Goal: Register for event/course: Sign up to attend an event or enroll in a course

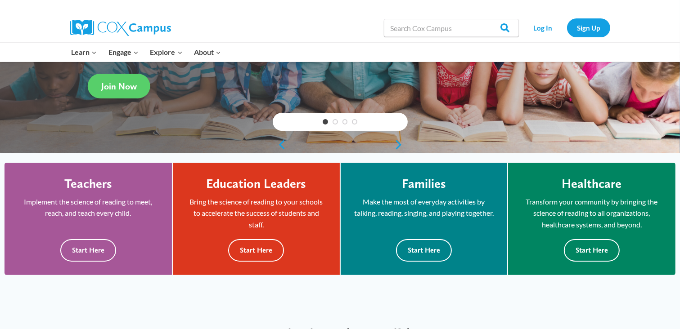
scroll to position [148, 0]
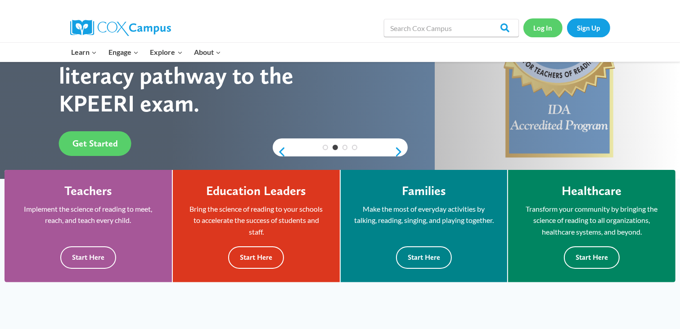
click at [536, 34] on link "Log In" at bounding box center [542, 27] width 39 height 18
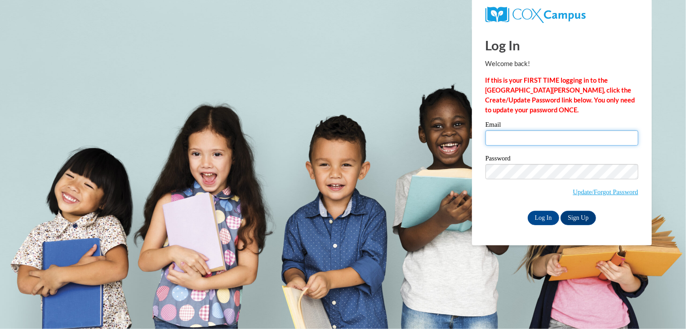
click at [522, 140] on input "Email" at bounding box center [562, 137] width 153 height 15
type input "brittney.bell@capna.org"
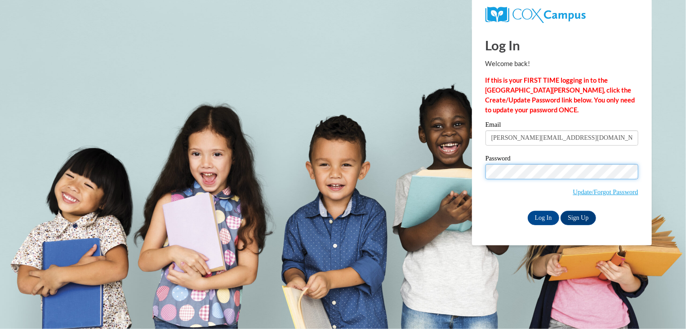
click at [528, 211] on input "Log In" at bounding box center [543, 218] width 31 height 14
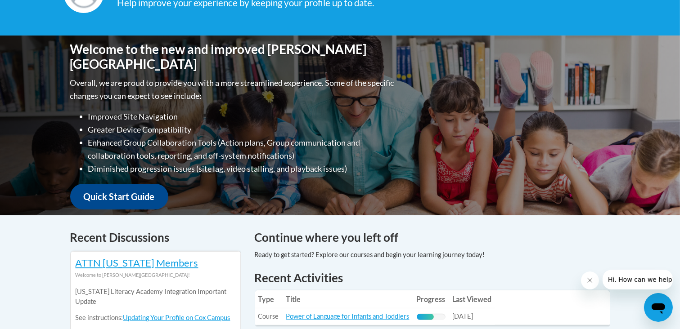
scroll to position [27, 0]
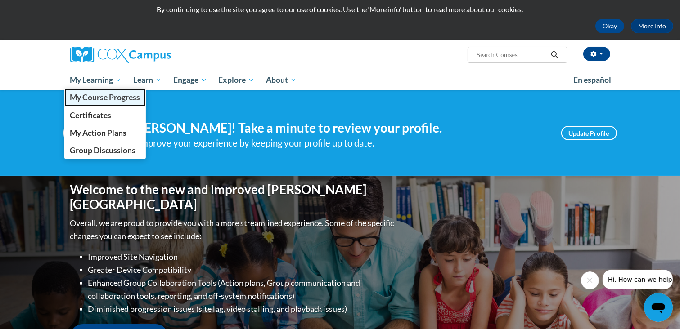
click at [97, 97] on span "My Course Progress" at bounding box center [105, 97] width 70 height 9
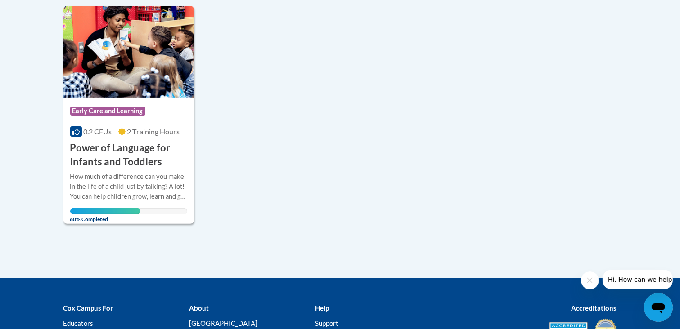
scroll to position [225, 0]
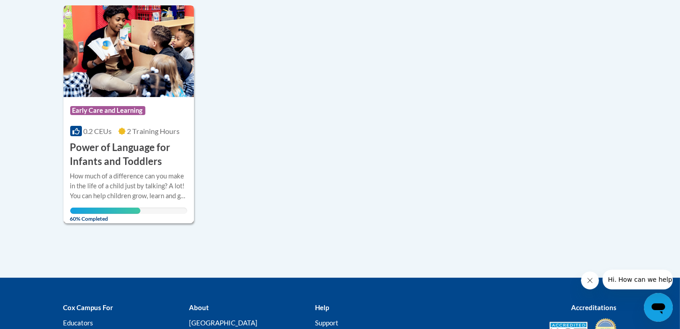
click at [154, 25] on img at bounding box center [128, 51] width 131 height 92
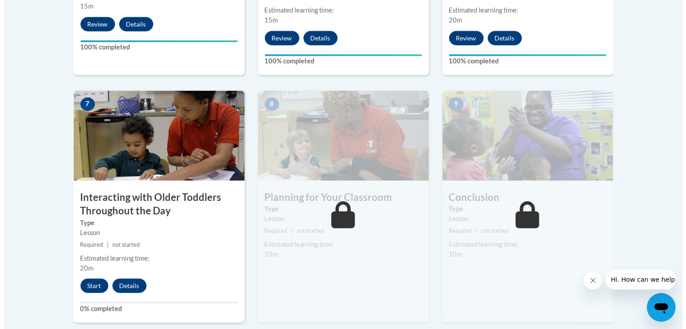
scroll to position [764, 0]
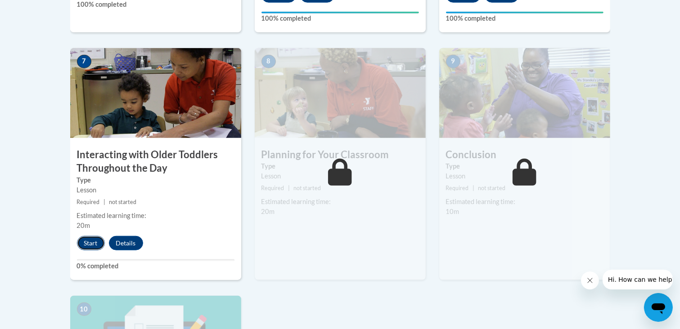
click at [91, 236] on button "Start" at bounding box center [91, 243] width 28 height 14
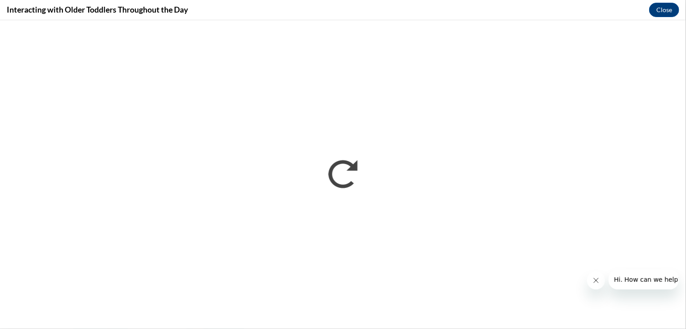
scroll to position [0, 0]
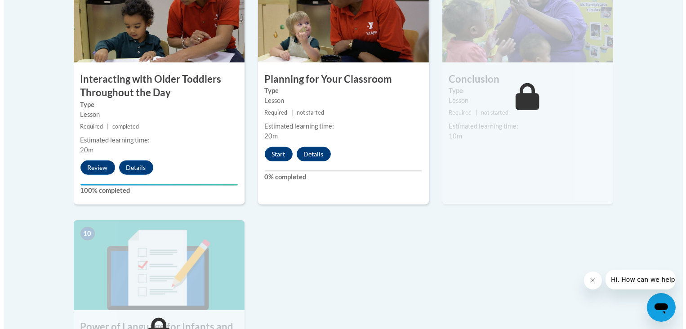
scroll to position [852, 0]
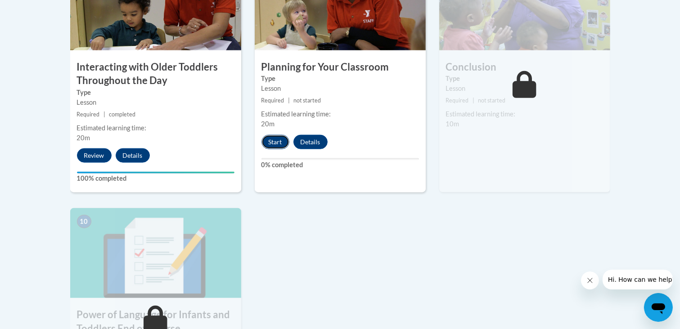
click at [272, 135] on button "Start" at bounding box center [275, 142] width 28 height 14
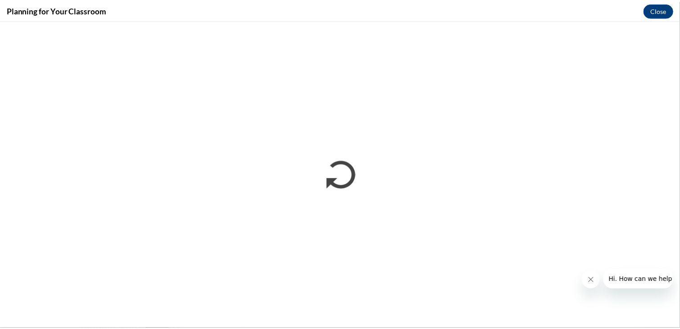
scroll to position [0, 0]
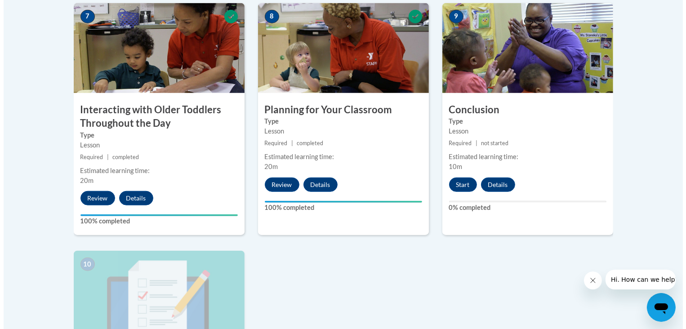
scroll to position [806, 0]
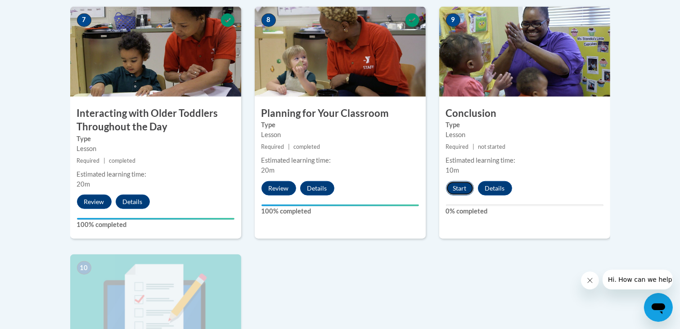
click at [452, 181] on button "Start" at bounding box center [460, 188] width 28 height 14
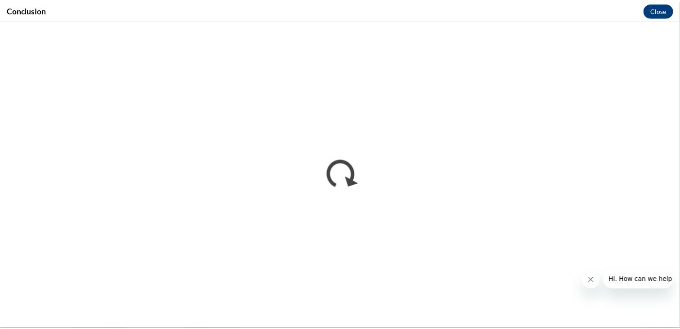
scroll to position [0, 0]
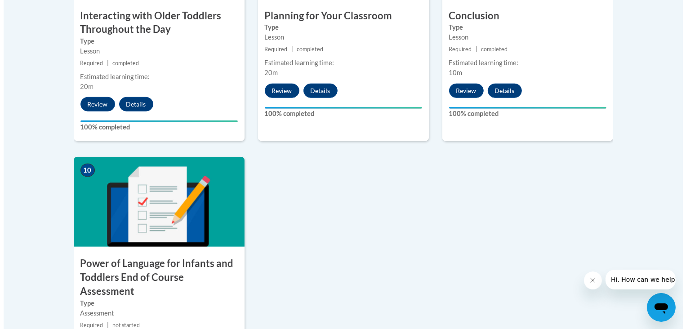
scroll to position [932, 0]
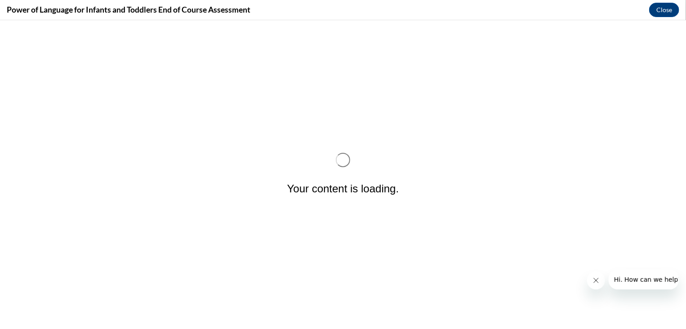
scroll to position [0, 0]
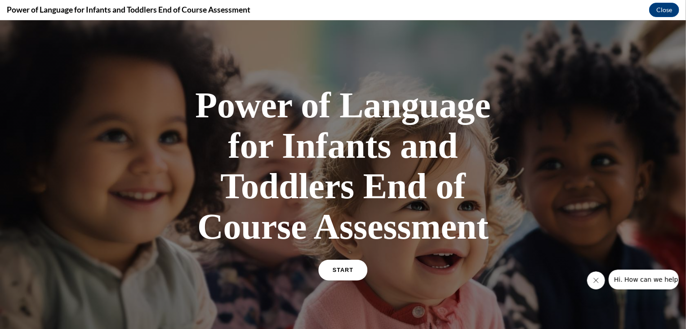
click at [342, 268] on span "START" at bounding box center [343, 270] width 21 height 7
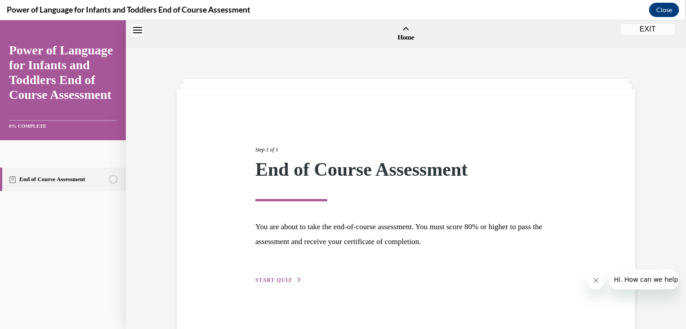
scroll to position [28, 0]
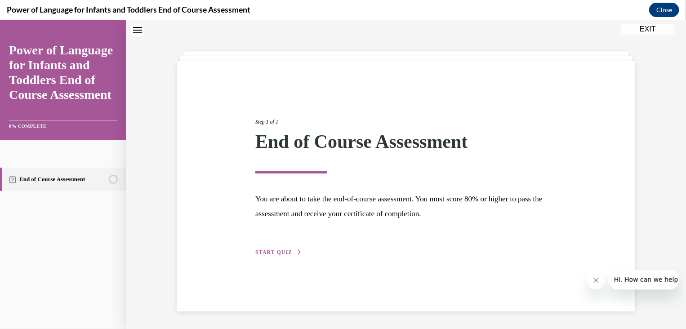
click at [274, 245] on div "Step 1 of 1 End of Course Assessment You are about to take the end-of-course as…" at bounding box center [406, 177] width 315 height 160
click at [280, 251] on span "START QUIZ" at bounding box center [274, 252] width 37 height 6
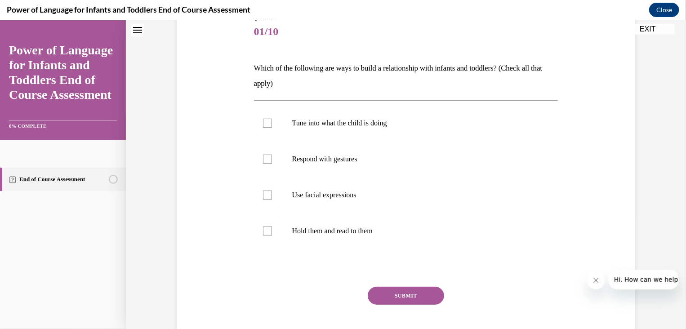
scroll to position [112, 0]
click at [263, 123] on div at bounding box center [267, 121] width 9 height 9
click at [263, 123] on input "Tune into what the child is doing" at bounding box center [267, 121] width 9 height 9
checkbox input "true"
click at [268, 161] on div at bounding box center [267, 157] width 9 height 9
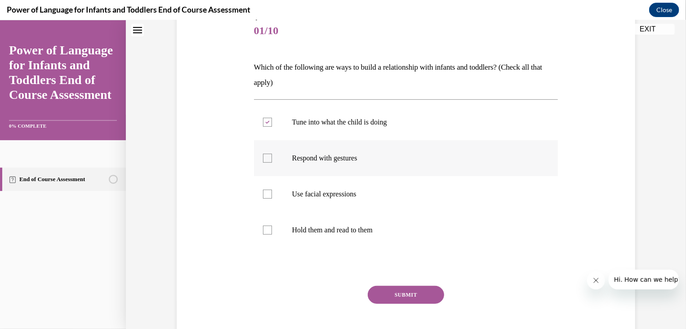
click at [268, 161] on input "Respond with gestures" at bounding box center [267, 157] width 9 height 9
checkbox input "true"
drag, startPoint x: 270, startPoint y: 194, endPoint x: 264, endPoint y: 228, distance: 33.9
click at [264, 228] on div at bounding box center [267, 229] width 9 height 9
click at [264, 228] on input "Hold them and read to them" at bounding box center [267, 229] width 9 height 9
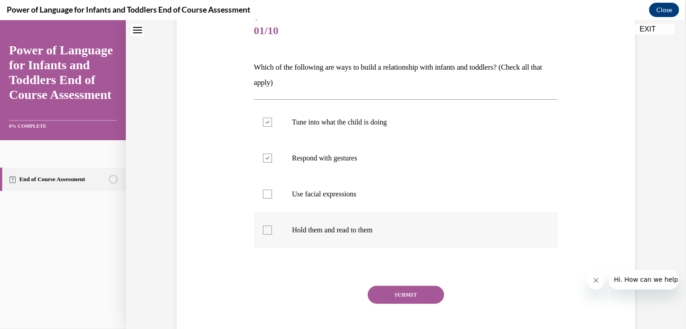
checkbox input "true"
click at [263, 192] on div at bounding box center [267, 193] width 9 height 9
click at [263, 192] on input "Use facial expressions" at bounding box center [267, 193] width 9 height 9
checkbox input "true"
click at [413, 290] on button "SUBMIT" at bounding box center [406, 295] width 76 height 18
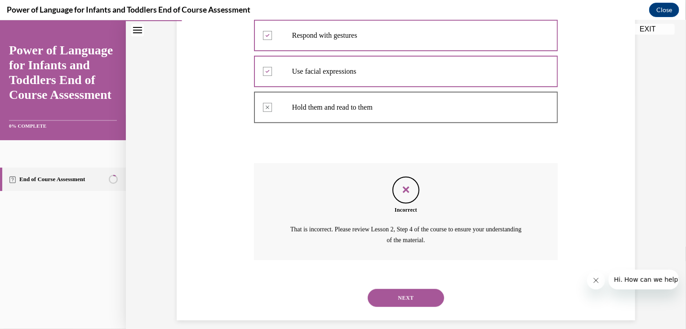
scroll to position [243, 0]
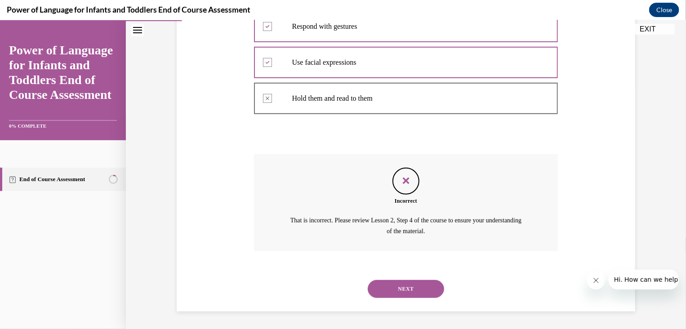
click at [410, 287] on button "NEXT" at bounding box center [406, 289] width 76 height 18
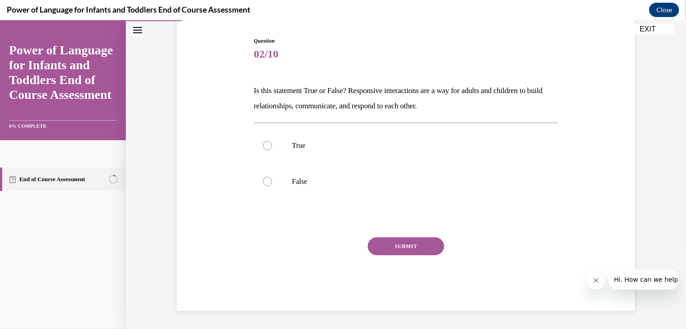
scroll to position [88, 0]
click at [265, 143] on div at bounding box center [267, 145] width 9 height 9
click at [265, 143] on input "True" at bounding box center [267, 145] width 9 height 9
radio input "true"
click at [402, 242] on button "SUBMIT" at bounding box center [406, 246] width 76 height 18
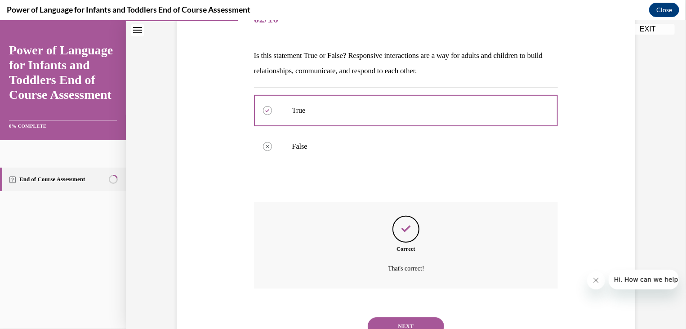
scroll to position [161, 0]
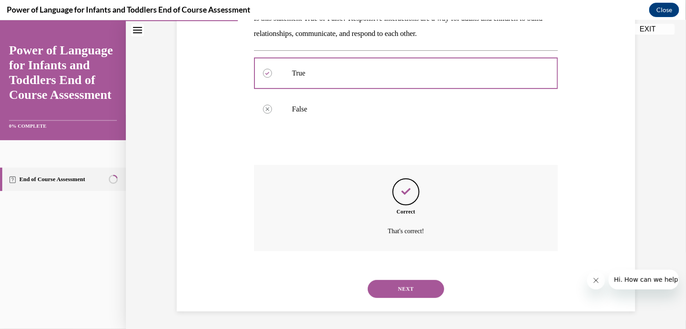
click at [410, 283] on button "NEXT" at bounding box center [406, 289] width 76 height 18
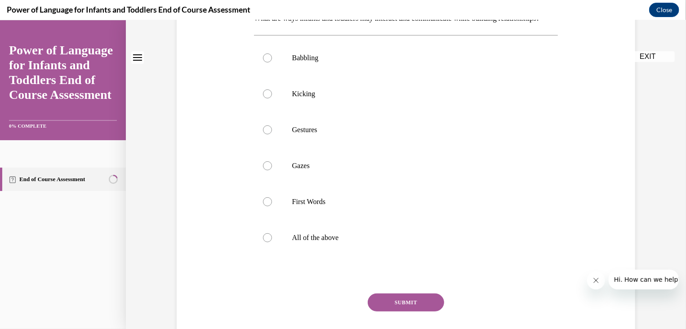
scroll to position [0, 0]
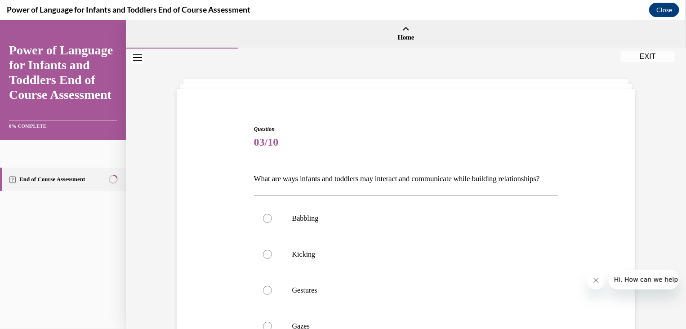
click at [529, 157] on div "Question 03/10 What are ways infants and toddlers may interact and communicate …" at bounding box center [406, 326] width 305 height 403
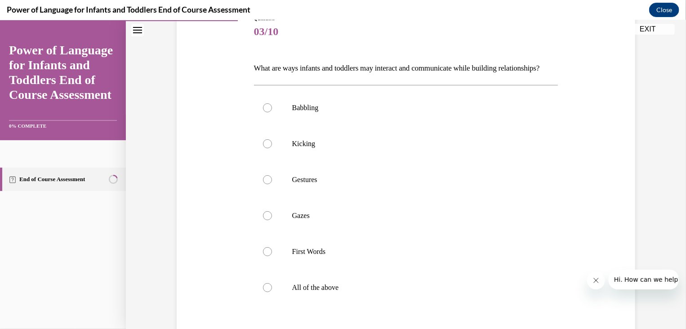
scroll to position [118, 0]
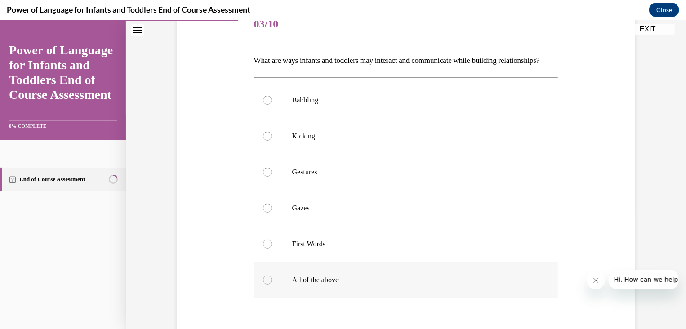
click at [265, 284] on div at bounding box center [267, 279] width 9 height 9
click at [265, 284] on input "All of the above" at bounding box center [267, 279] width 9 height 9
radio input "true"
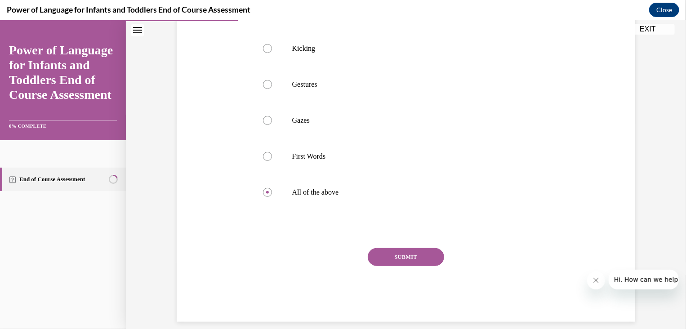
scroll to position [211, 0]
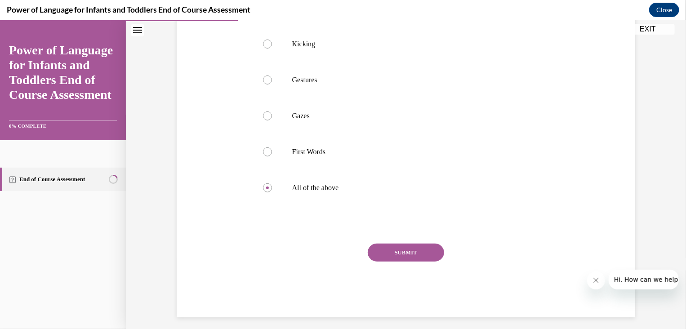
click at [404, 261] on button "SUBMIT" at bounding box center [406, 252] width 76 height 18
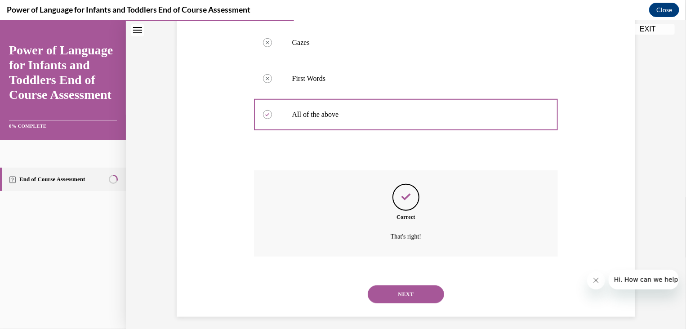
scroll to position [305, 0]
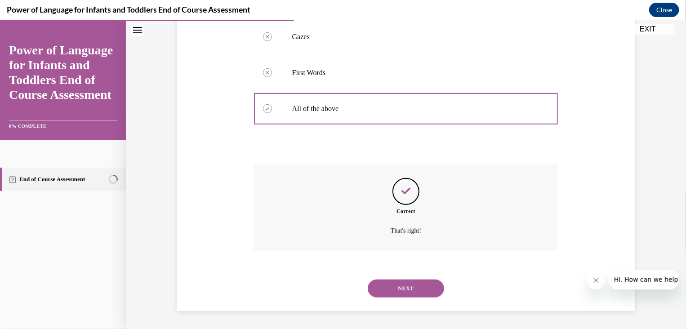
click at [408, 287] on button "NEXT" at bounding box center [406, 288] width 76 height 18
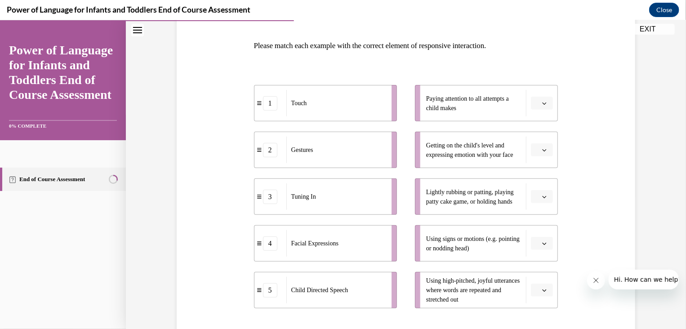
scroll to position [132, 0]
drag, startPoint x: 489, startPoint y: 289, endPoint x: 369, endPoint y: 219, distance: 138.7
drag, startPoint x: 369, startPoint y: 219, endPoint x: 457, endPoint y: 300, distance: 119.4
click at [457, 300] on span "Using high-pitched, joyful utterances where words are repeated and stretched out" at bounding box center [473, 291] width 94 height 26
click at [545, 244] on span "button" at bounding box center [545, 245] width 6 height 6
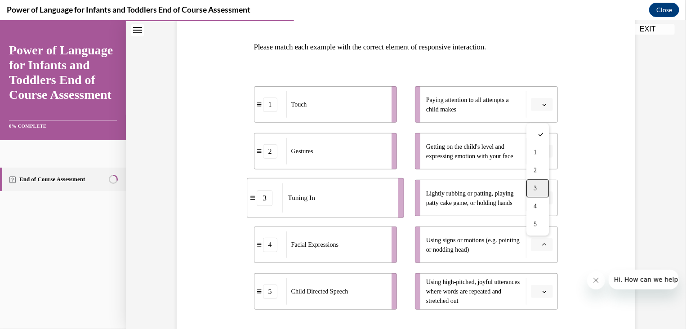
click at [536, 188] on span "3" at bounding box center [535, 187] width 3 height 7
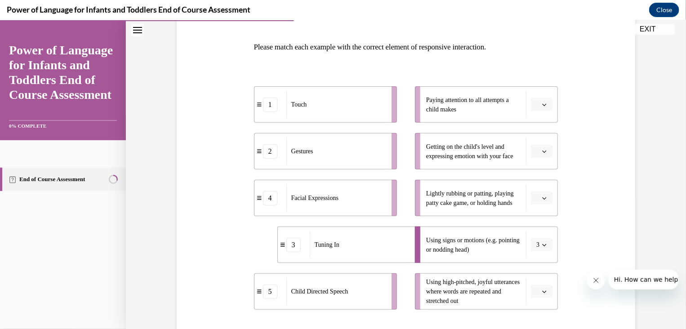
drag, startPoint x: 544, startPoint y: 104, endPoint x: 590, endPoint y: 88, distance: 48.5
click at [590, 88] on div "Question 04/10 Please match each example with the correct element of responsive…" at bounding box center [406, 193] width 463 height 455
click at [538, 107] on button "button" at bounding box center [542, 104] width 22 height 13
click at [540, 173] on div "3" at bounding box center [538, 178] width 22 height 18
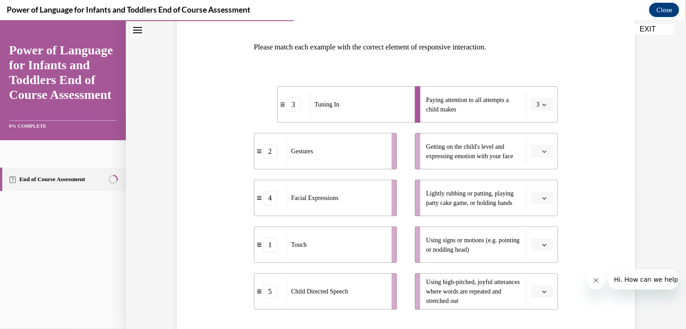
click at [543, 248] on button "button" at bounding box center [542, 244] width 22 height 13
click at [538, 169] on div "2" at bounding box center [538, 170] width 22 height 18
click at [542, 198] on span "button" at bounding box center [545, 198] width 6 height 6
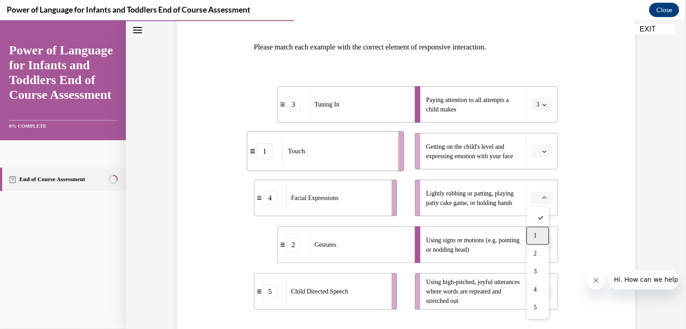
click at [540, 235] on div "1" at bounding box center [538, 236] width 22 height 18
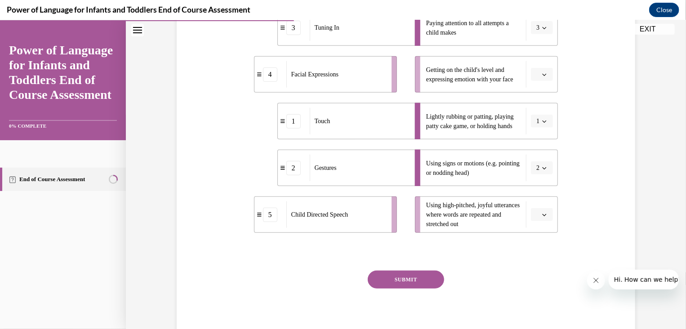
scroll to position [175, 0]
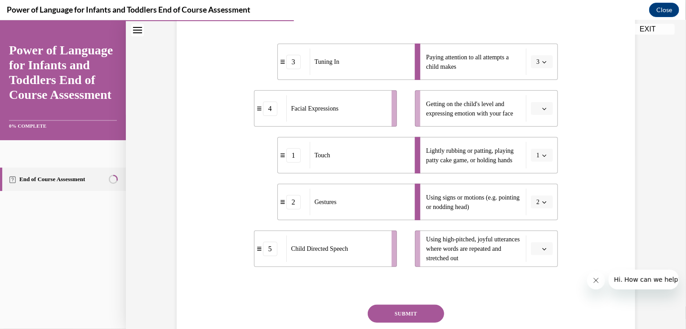
click at [546, 104] on button "button" at bounding box center [542, 108] width 22 height 13
click at [538, 199] on div "4" at bounding box center [538, 200] width 22 height 18
drag, startPoint x: 539, startPoint y: 244, endPoint x: 508, endPoint y: 269, distance: 39.6
click at [508, 269] on div "3 Tuning In 4 Facial Expressions 1 Touch 2 Gestures 5 Child Directed Speech Pay…" at bounding box center [406, 146] width 305 height 251
click at [543, 249] on icon "button" at bounding box center [545, 249] width 4 height 2
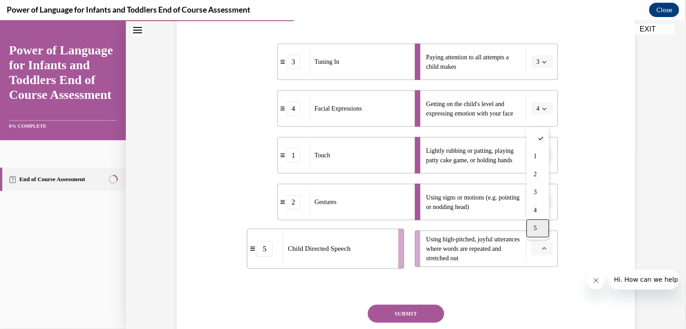
click at [539, 231] on div "5" at bounding box center [538, 228] width 22 height 18
click at [415, 313] on button "SUBMIT" at bounding box center [406, 314] width 76 height 18
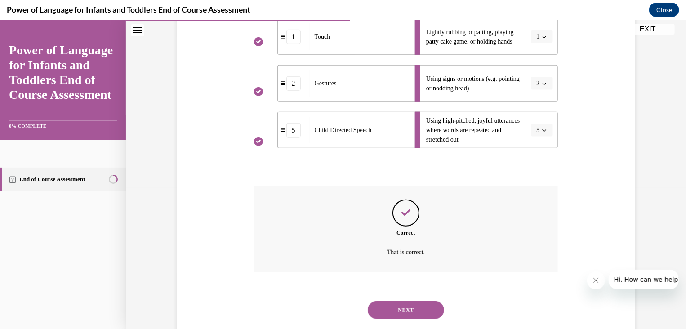
scroll to position [315, 0]
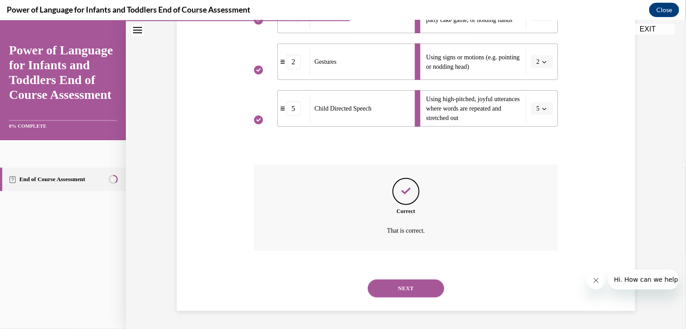
click at [413, 287] on button "NEXT" at bounding box center [406, 288] width 76 height 18
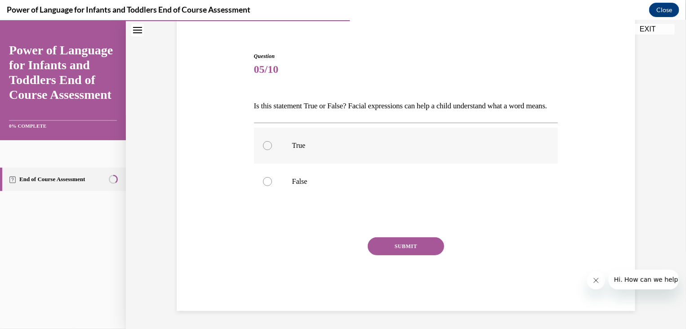
click at [263, 145] on div at bounding box center [267, 145] width 9 height 9
click at [263, 145] on input "True" at bounding box center [267, 145] width 9 height 9
radio input "true"
click at [386, 237] on button "SUBMIT" at bounding box center [406, 246] width 76 height 18
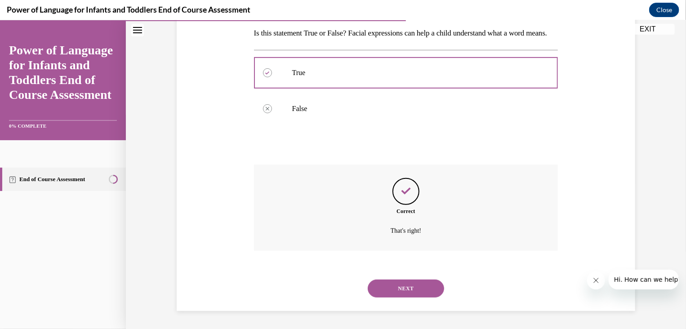
scroll to position [161, 0]
click at [412, 289] on button "NEXT" at bounding box center [406, 288] width 76 height 18
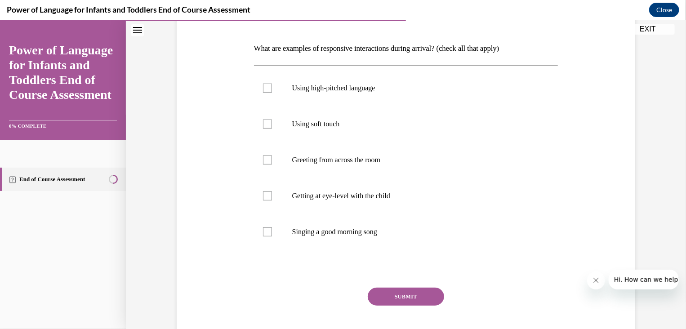
scroll to position [130, 0]
click at [264, 231] on div at bounding box center [267, 232] width 9 height 9
click at [264, 231] on input "Singing a good morning song" at bounding box center [267, 232] width 9 height 9
checkbox input "true"
click at [267, 195] on div at bounding box center [267, 196] width 9 height 9
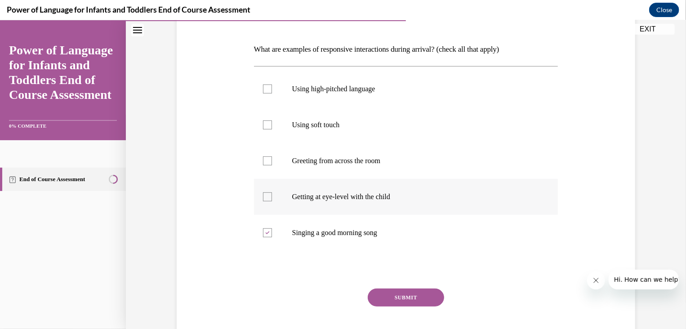
click at [267, 195] on input "Getting at eye-level with the child" at bounding box center [267, 196] width 9 height 9
checkbox input "true"
click at [262, 118] on label "Using soft touch" at bounding box center [406, 125] width 305 height 36
click at [263, 120] on input "Using soft touch" at bounding box center [267, 124] width 9 height 9
checkbox input "true"
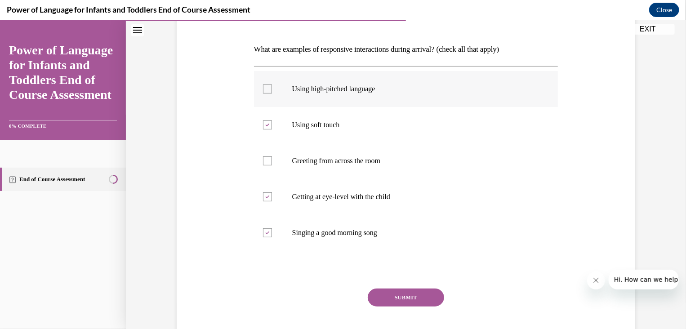
click at [266, 88] on div at bounding box center [267, 88] width 9 height 9
click at [266, 88] on input "Using high-pitched language" at bounding box center [267, 88] width 9 height 9
checkbox input "true"
drag, startPoint x: 408, startPoint y: 288, endPoint x: 384, endPoint y: 247, distance: 47.9
click at [384, 247] on label "Singing a good morning song" at bounding box center [406, 233] width 305 height 36
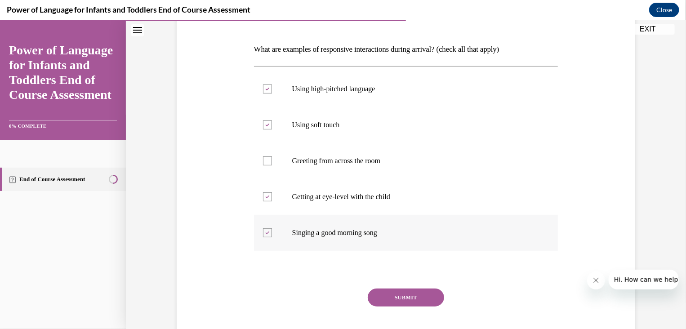
click at [272, 237] on input "Singing a good morning song" at bounding box center [267, 232] width 9 height 9
checkbox input "false"
click at [405, 293] on button "SUBMIT" at bounding box center [406, 297] width 76 height 18
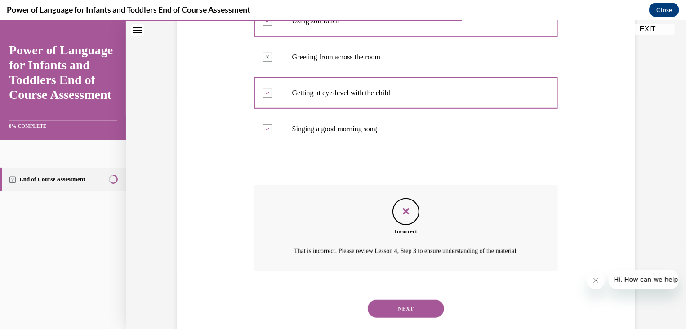
scroll to position [264, 0]
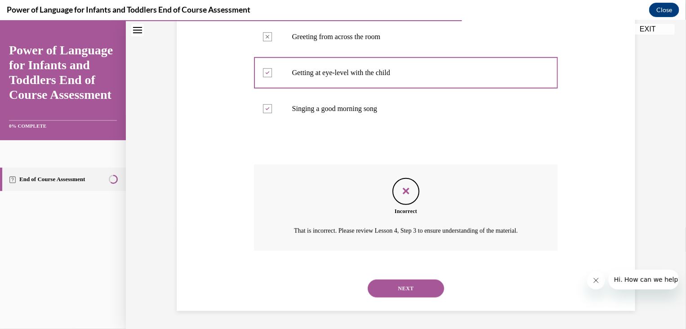
click at [404, 289] on button "NEXT" at bounding box center [406, 288] width 76 height 18
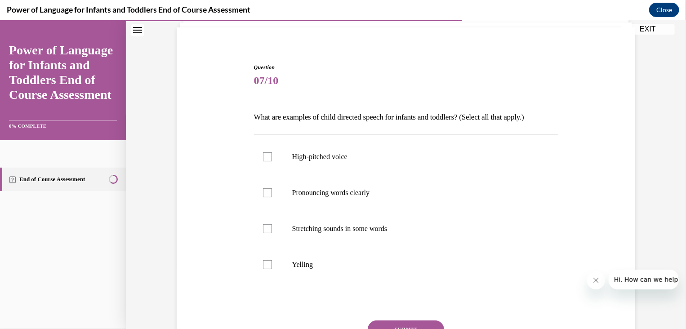
scroll to position [70, 0]
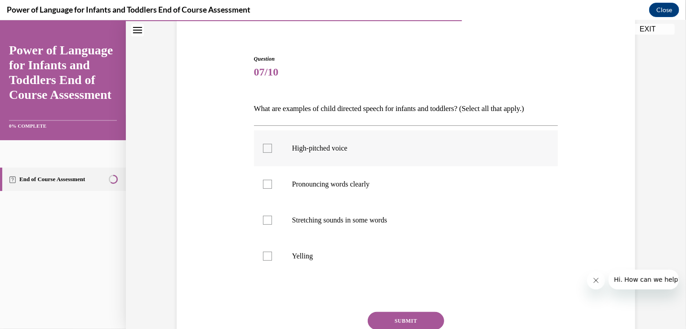
click at [269, 149] on label "High-pitched voice" at bounding box center [406, 148] width 305 height 36
click at [269, 149] on input "High-pitched voice" at bounding box center [267, 148] width 9 height 9
checkbox input "true"
click at [263, 185] on div at bounding box center [267, 183] width 9 height 9
click at [263, 185] on input "Pronouncing words clearly" at bounding box center [267, 183] width 9 height 9
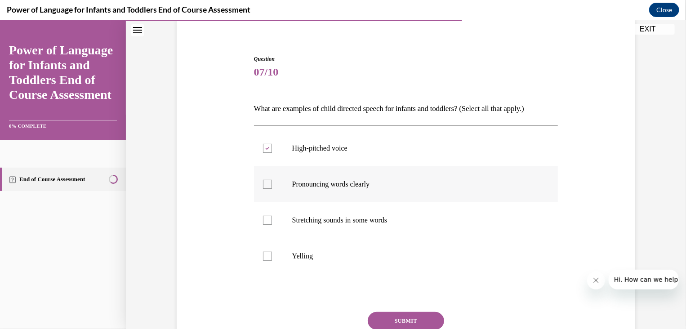
checkbox input "true"
click at [266, 219] on div at bounding box center [267, 219] width 9 height 9
click at [266, 219] on input "Stretching sounds in some words" at bounding box center [267, 219] width 9 height 9
checkbox input "true"
click at [410, 317] on button "SUBMIT" at bounding box center [406, 321] width 76 height 18
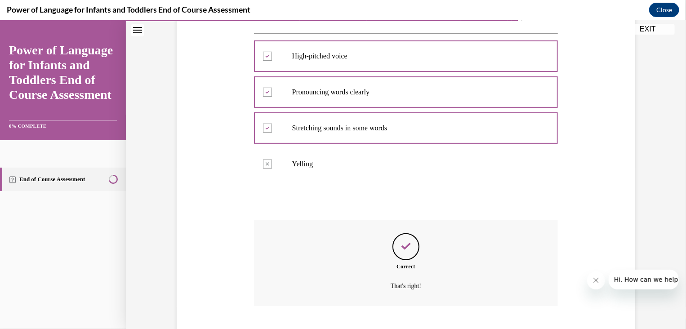
scroll to position [217, 0]
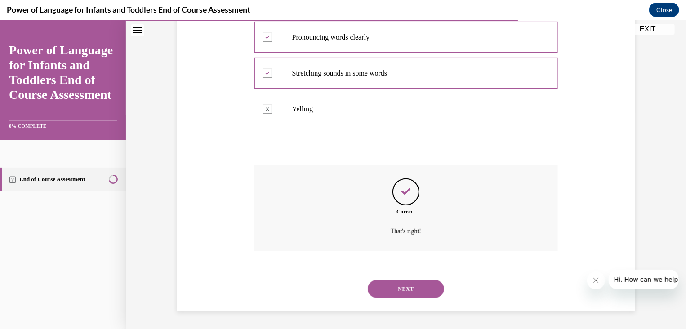
click at [408, 292] on button "NEXT" at bounding box center [406, 289] width 76 height 18
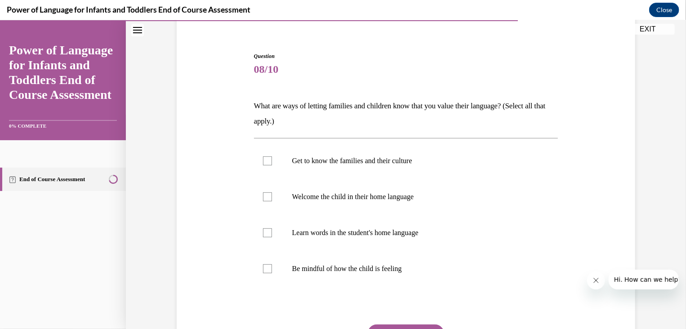
scroll to position [74, 0]
click at [266, 155] on div at bounding box center [267, 159] width 9 height 9
click at [266, 155] on input "Get to know the families and their culture" at bounding box center [267, 159] width 9 height 9
checkbox input "true"
click at [263, 196] on div at bounding box center [267, 195] width 9 height 9
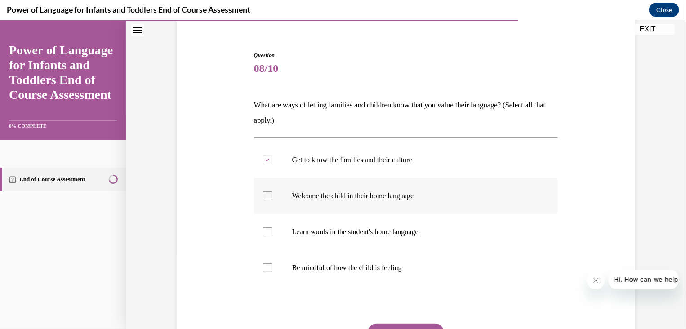
click at [263, 196] on input "Welcome the child in their home language" at bounding box center [267, 195] width 9 height 9
checkbox input "true"
click at [266, 231] on div at bounding box center [267, 231] width 9 height 9
click at [266, 231] on input "Learn words in the student's home language" at bounding box center [267, 231] width 9 height 9
checkbox input "true"
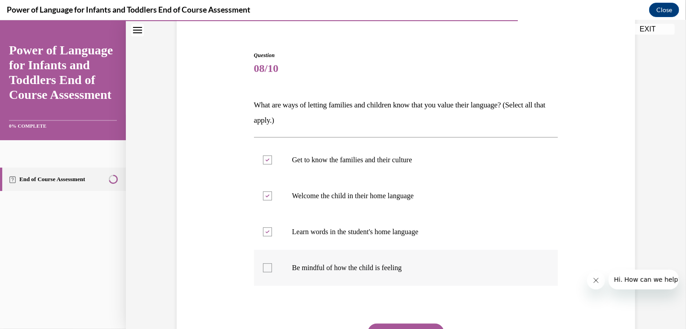
click at [269, 270] on label "Be mindful of how the child is feeling" at bounding box center [406, 268] width 305 height 36
click at [269, 270] on input "Be mindful of how the child is feeling" at bounding box center [267, 267] width 9 height 9
checkbox input "true"
click at [396, 324] on button "SUBMIT" at bounding box center [406, 332] width 76 height 18
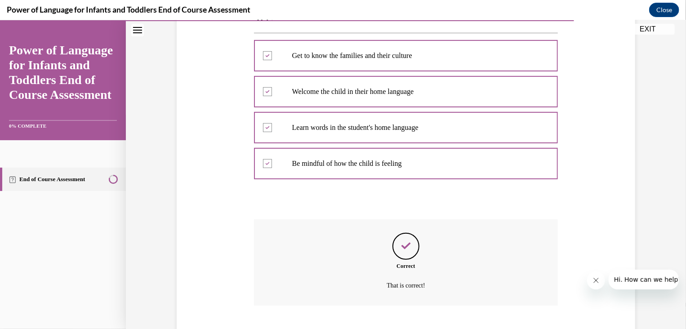
scroll to position [233, 0]
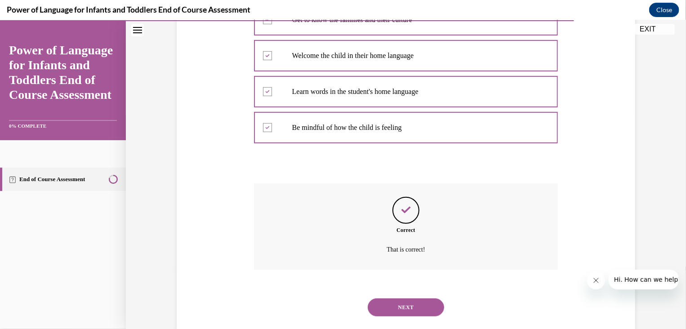
click at [396, 324] on div "SUBMIT NEXT" at bounding box center [406, 306] width 305 height 47
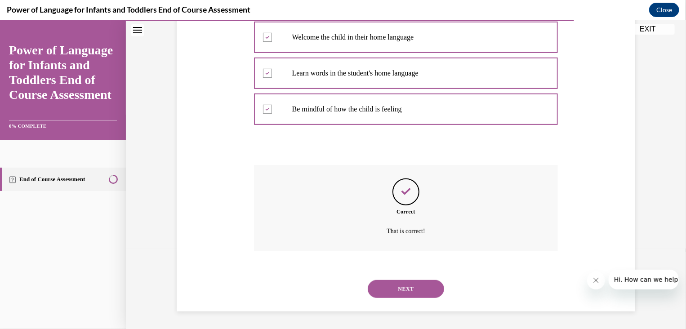
click at [408, 296] on button "NEXT" at bounding box center [406, 289] width 76 height 18
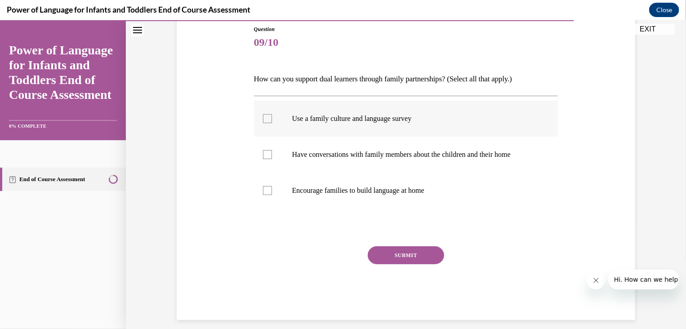
click at [263, 116] on div at bounding box center [267, 118] width 9 height 9
click at [263, 116] on input "Use a family culture and language survey" at bounding box center [267, 118] width 9 height 9
checkbox input "true"
click at [265, 152] on div at bounding box center [267, 154] width 9 height 9
click at [265, 152] on input "Have conversations with family members about the children and their home" at bounding box center [267, 154] width 9 height 9
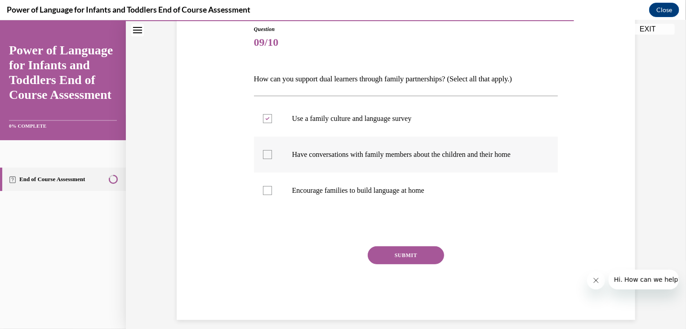
checkbox input "true"
click at [263, 191] on div at bounding box center [267, 190] width 9 height 9
click at [263, 191] on input "Encourage families to build language at home" at bounding box center [267, 190] width 9 height 9
checkbox input "true"
click at [423, 246] on button "SUBMIT" at bounding box center [406, 255] width 76 height 18
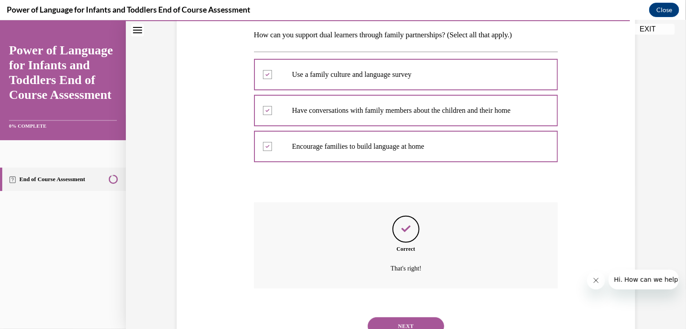
scroll to position [181, 0]
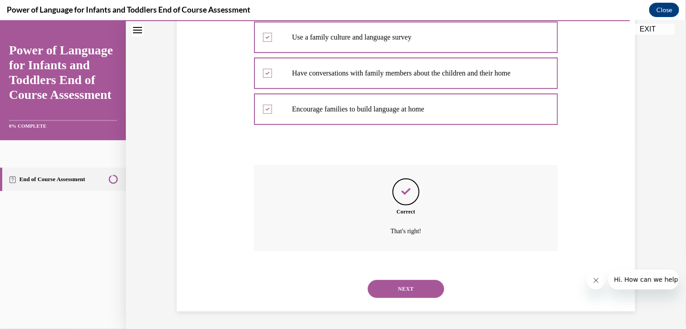
click at [421, 281] on button "NEXT" at bounding box center [406, 289] width 76 height 18
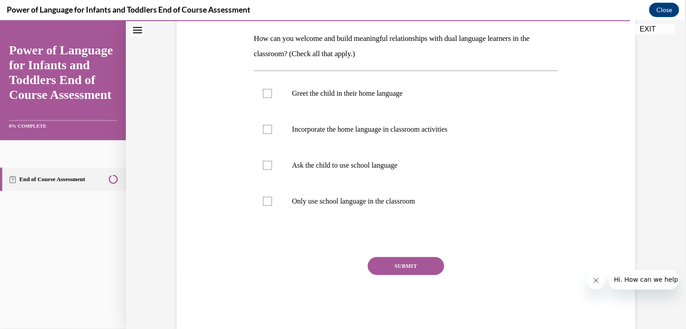
scroll to position [156, 0]
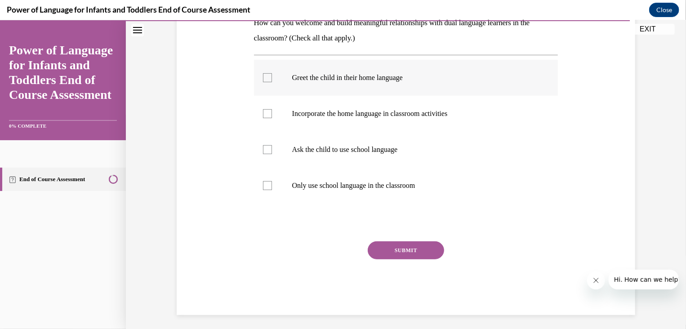
click at [263, 81] on div at bounding box center [267, 77] width 9 height 9
click at [263, 81] on input "Greet the child in their home language" at bounding box center [267, 77] width 9 height 9
checkbox input "true"
click at [263, 112] on div at bounding box center [267, 113] width 9 height 9
click at [263, 112] on input "Incorporate the home language in classroom activities" at bounding box center [267, 113] width 9 height 9
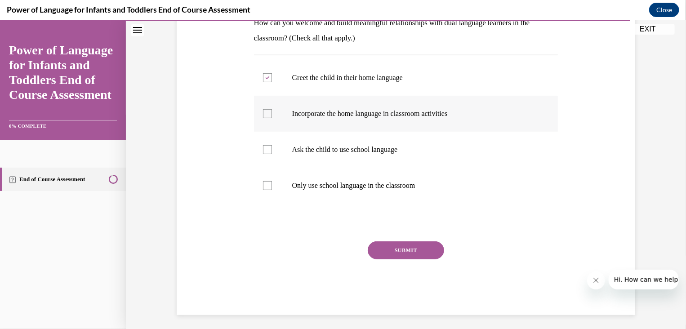
checkbox input "true"
click at [263, 148] on div at bounding box center [267, 149] width 9 height 9
click at [263, 148] on input "Ask the child to use school language" at bounding box center [267, 149] width 9 height 9
checkbox input "true"
click at [263, 184] on div at bounding box center [267, 185] width 9 height 9
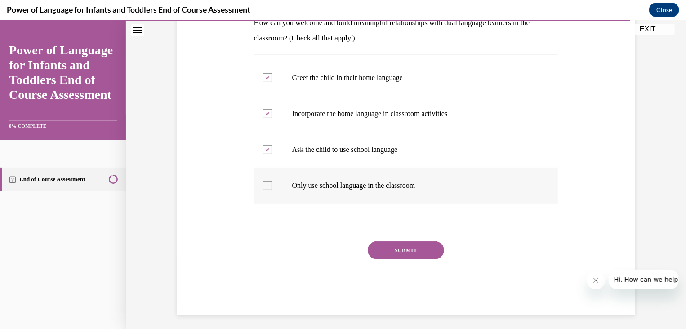
click at [263, 184] on input "Only use school language in the classroom" at bounding box center [267, 185] width 9 height 9
checkbox input "true"
click at [264, 151] on div at bounding box center [267, 149] width 9 height 9
click at [264, 151] on input "Ask the child to use school language" at bounding box center [267, 149] width 9 height 9
checkbox input "false"
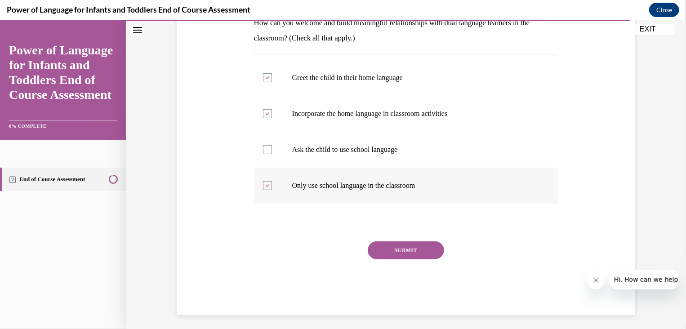
click at [263, 181] on div at bounding box center [267, 185] width 9 height 9
click at [263, 181] on input "Only use school language in the classroom" at bounding box center [267, 185] width 9 height 9
checkbox input "false"
click at [399, 249] on button "SUBMIT" at bounding box center [406, 250] width 76 height 18
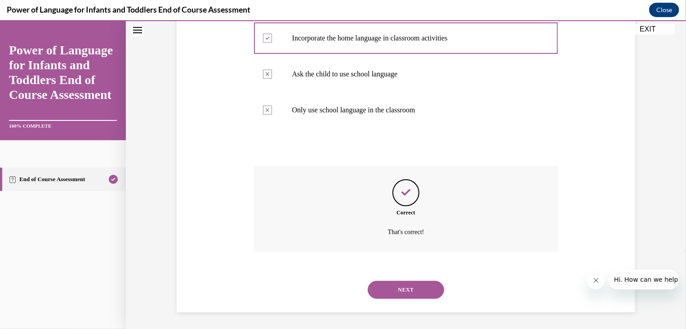
scroll to position [233, 0]
click at [405, 287] on button "NEXT" at bounding box center [406, 289] width 76 height 18
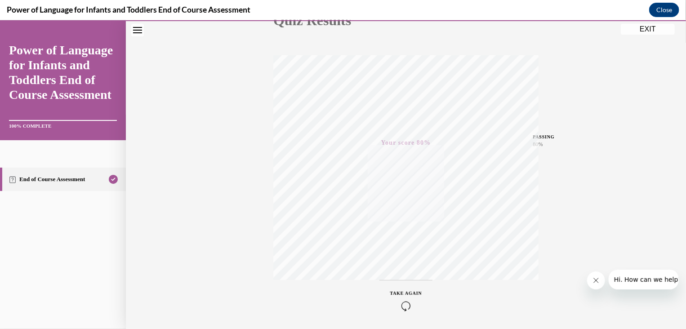
scroll to position [152, 0]
click at [651, 26] on button "EXIT" at bounding box center [648, 28] width 54 height 11
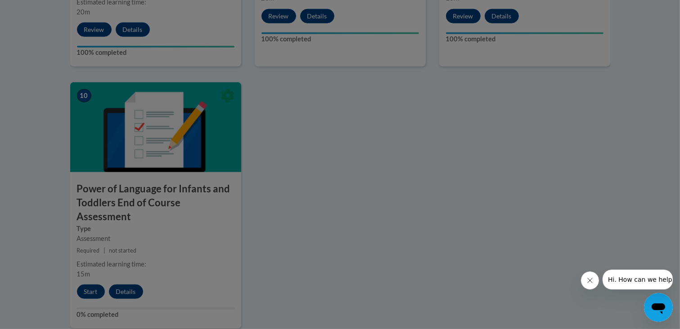
scroll to position [976, 0]
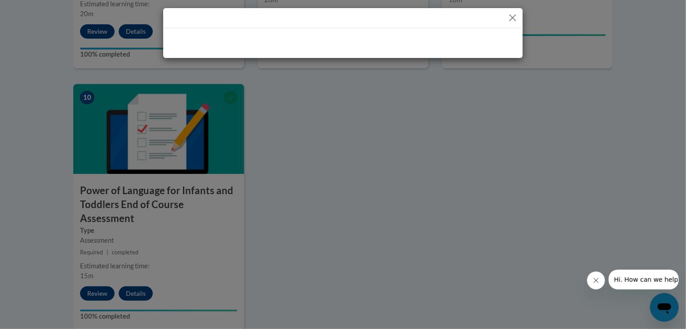
drag, startPoint x: 684, startPoint y: 251, endPoint x: 682, endPoint y: 256, distance: 6.1
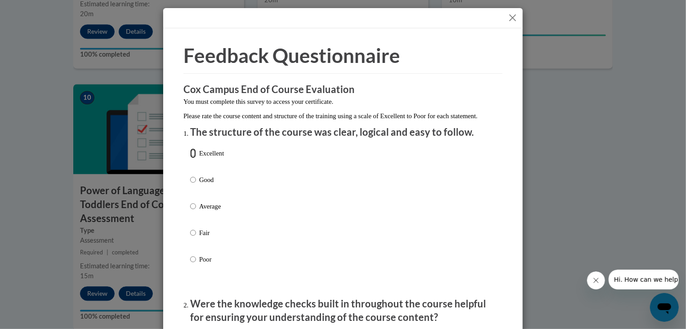
click at [190, 158] on input "Excellent" at bounding box center [193, 153] width 6 height 10
radio input "true"
click at [565, 131] on div "Feedback Questionnaire Rate Course Comments Cox Campus End of Course Evaluation…" at bounding box center [343, 164] width 686 height 329
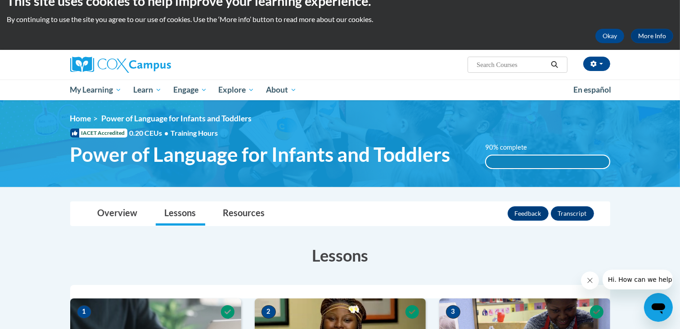
scroll to position [0, 0]
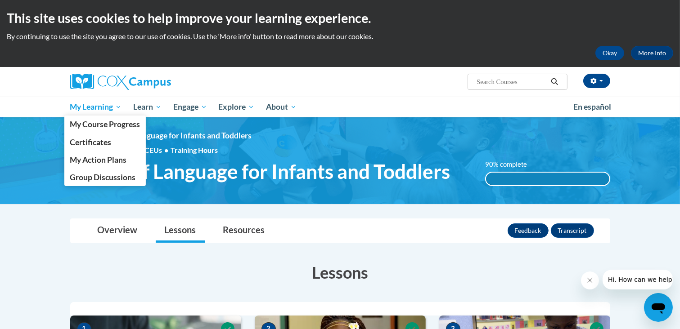
click at [111, 102] on span "My Learning" at bounding box center [96, 107] width 52 height 11
click at [133, 121] on span "My Course Progress" at bounding box center [105, 124] width 70 height 9
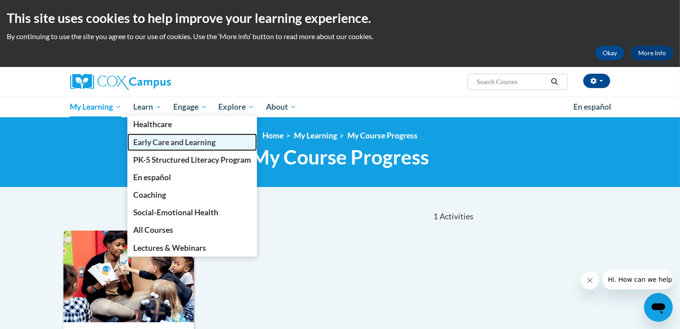
click at [160, 145] on span "Early Care and Learning" at bounding box center [174, 142] width 82 height 9
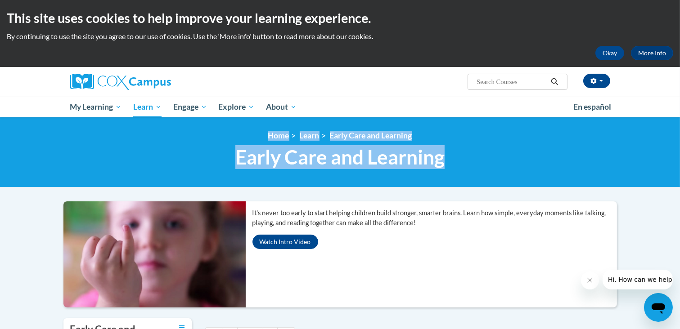
drag, startPoint x: 675, startPoint y: 110, endPoint x: 678, endPoint y: 157, distance: 47.3
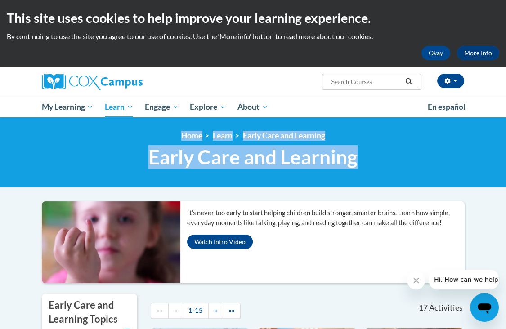
click at [449, 180] on div "<en>Home</en><fr>Accueil</fr><de>Zuhause</de><it>Casa</it><es>Casa</es><pt>Casa…" at bounding box center [253, 152] width 506 height 70
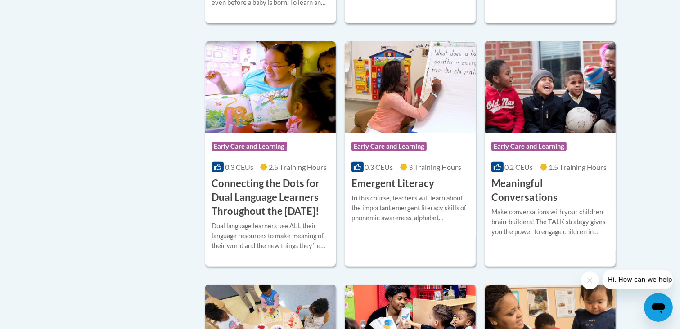
scroll to position [589, 0]
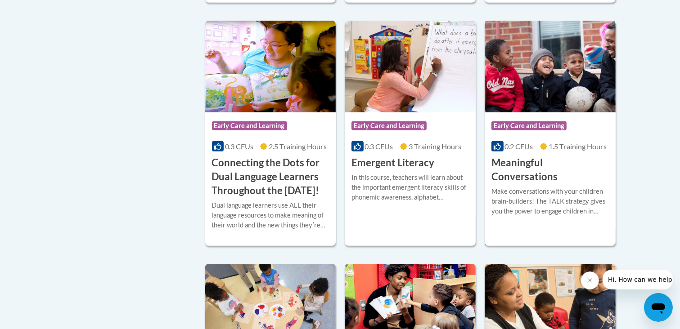
click at [563, 57] on img at bounding box center [550, 67] width 131 height 92
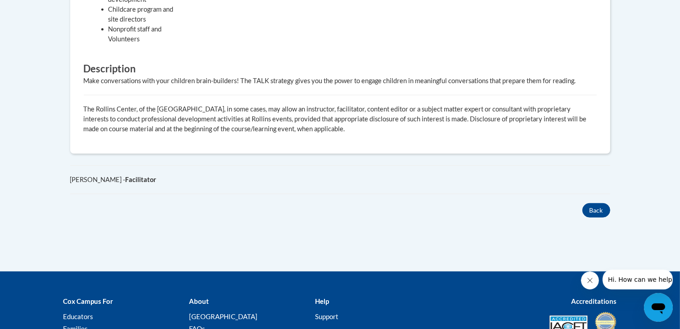
scroll to position [496, 0]
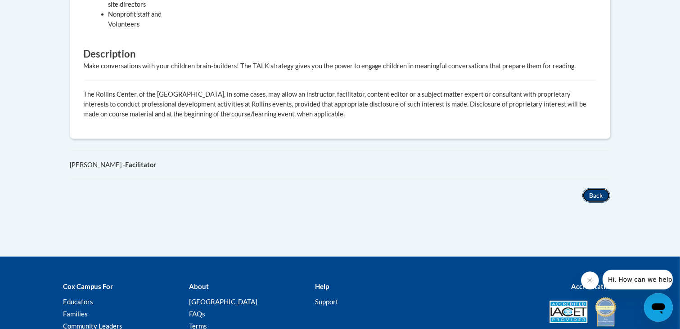
click at [600, 197] on button "Back" at bounding box center [596, 195] width 28 height 14
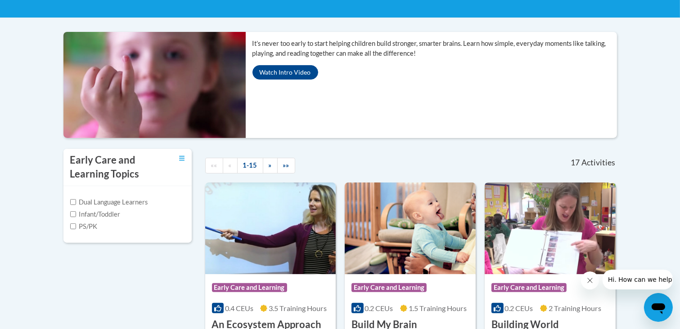
scroll to position [103, 0]
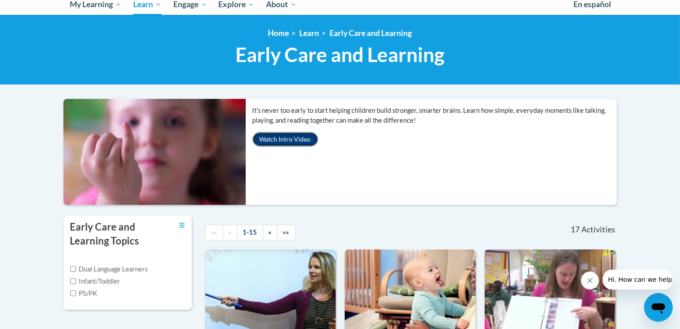
click at [277, 140] on button "Watch Intro Video" at bounding box center [285, 139] width 66 height 14
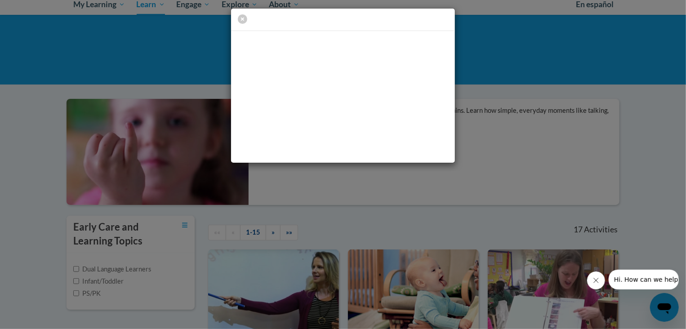
click at [417, 20] on div at bounding box center [343, 20] width 224 height 23
click at [245, 14] on icon "button" at bounding box center [242, 18] width 9 height 9
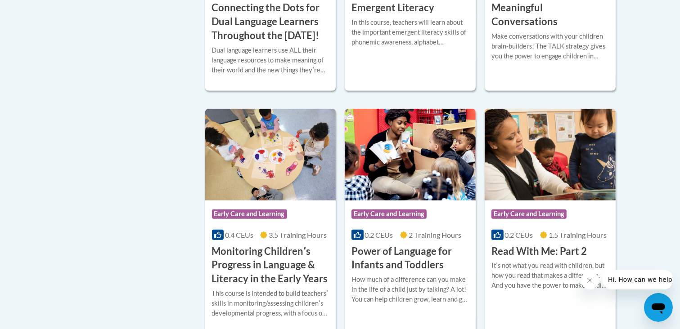
scroll to position [630, 0]
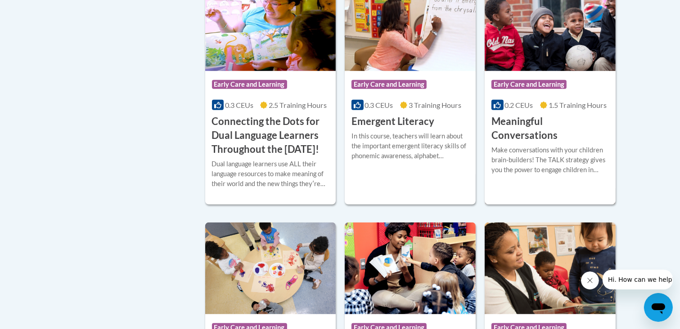
click at [556, 27] on img at bounding box center [550, 25] width 131 height 92
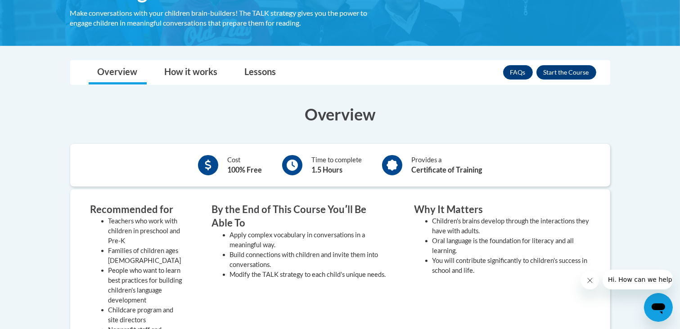
scroll to position [247, 0]
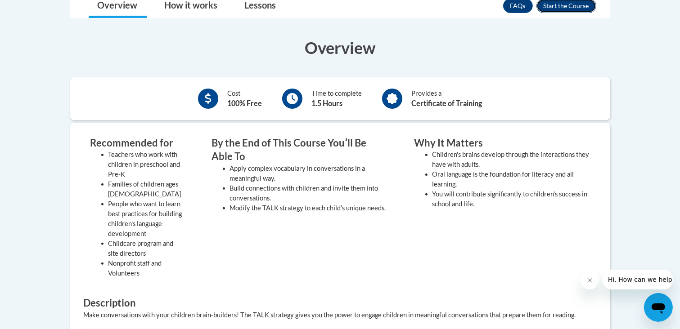
click at [549, 5] on button "Enroll" at bounding box center [566, 6] width 60 height 14
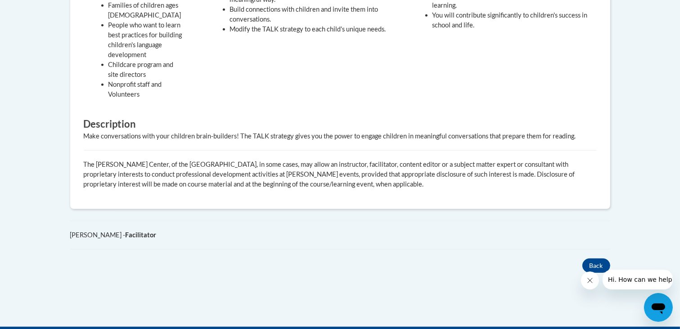
scroll to position [456, 0]
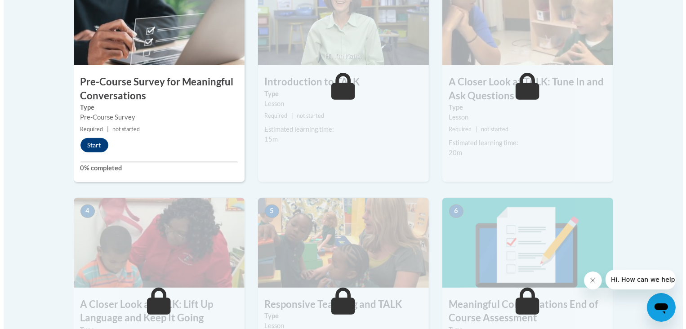
scroll to position [354, 0]
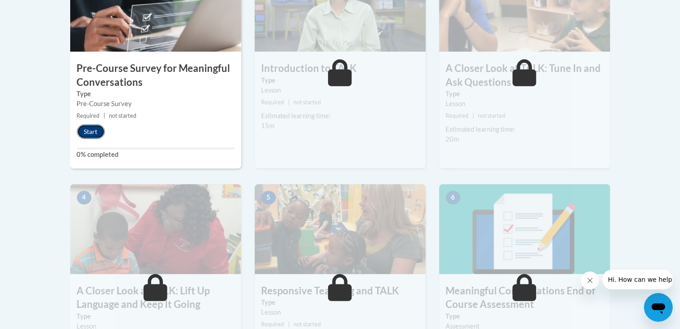
click at [92, 134] on button "Start" at bounding box center [91, 132] width 28 height 14
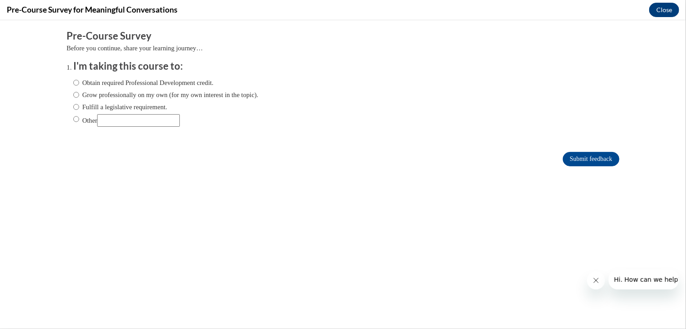
scroll to position [0, 0]
click at [73, 91] on input "Grow professionally on my own (for my own interest in the topic)." at bounding box center [76, 95] width 6 height 10
radio input "true"
click at [585, 156] on input "Submit feedback" at bounding box center [591, 159] width 57 height 14
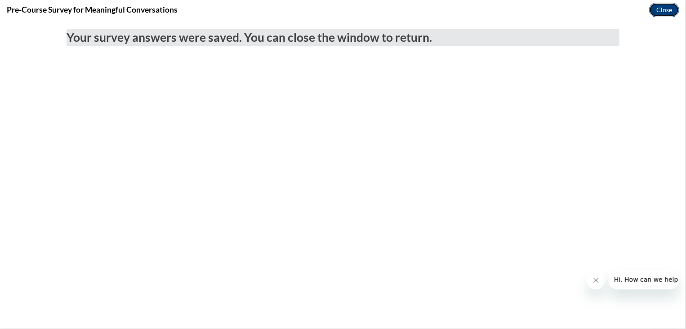
click at [661, 10] on button "Close" at bounding box center [665, 10] width 30 height 14
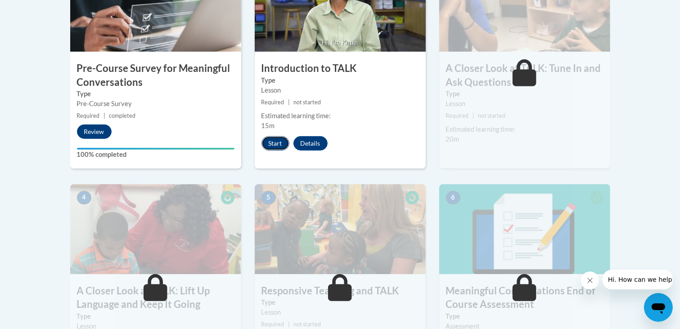
click at [275, 142] on button "Start" at bounding box center [275, 143] width 28 height 14
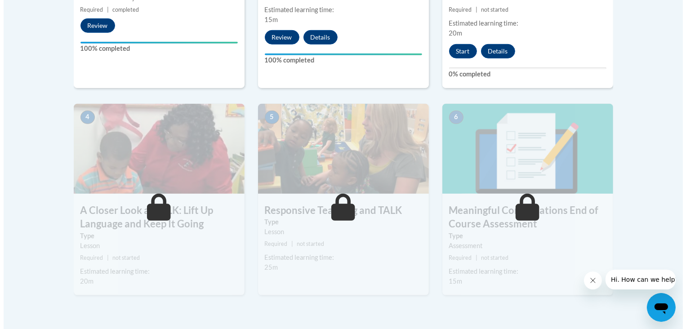
scroll to position [410, 0]
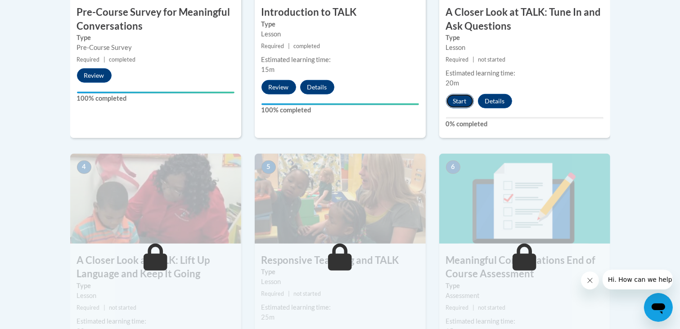
click at [453, 104] on button "Start" at bounding box center [460, 101] width 28 height 14
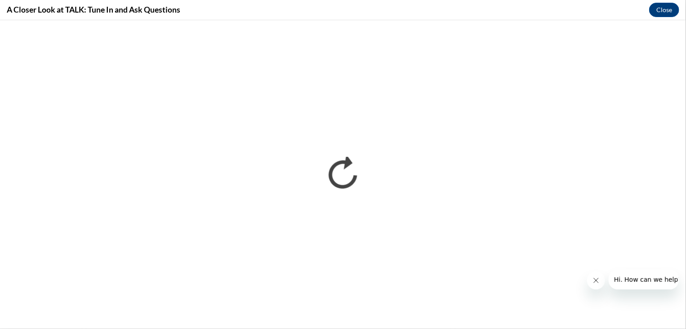
scroll to position [0, 0]
click at [671, 276] on span "Hi. How can we help?" at bounding box center [647, 279] width 67 height 7
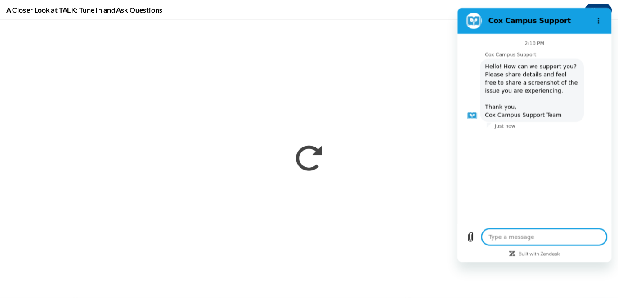
scroll to position [410, 0]
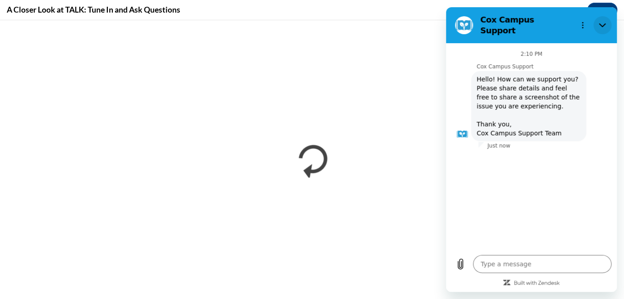
click at [599, 22] on icon "Close" at bounding box center [602, 25] width 7 height 7
type textarea "x"
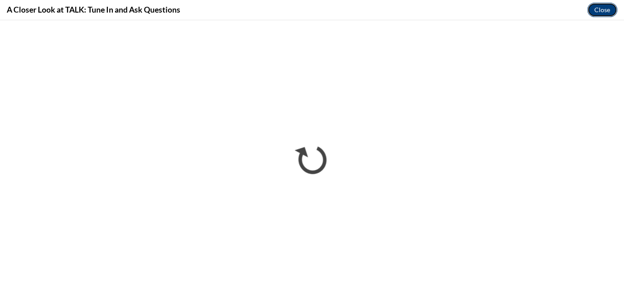
click at [600, 7] on button "Close" at bounding box center [603, 10] width 30 height 14
